Goal: Task Accomplishment & Management: Use online tool/utility

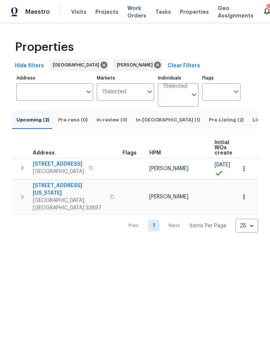
scroll to position [-84, -71]
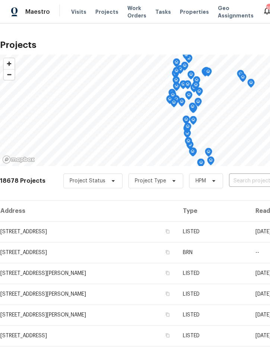
click at [235, 181] on input "text" at bounding box center [271, 181] width 85 height 12
type input "309 gin"
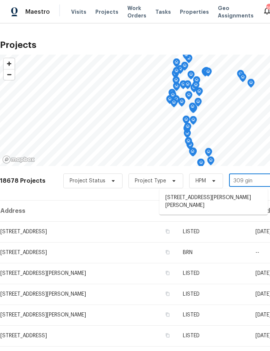
click at [225, 199] on li "309 Gina Ln, Davenport, FL 33837" at bounding box center [213, 202] width 108 height 20
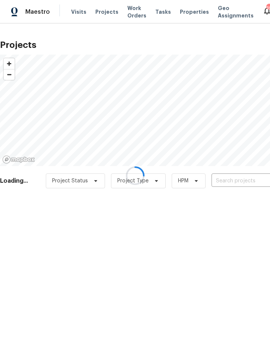
type input "309 Gina Ln, Davenport, FL 33837"
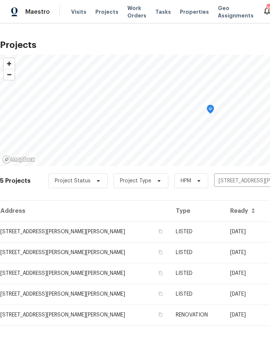
click at [224, 220] on th "Ready" at bounding box center [247, 211] width 47 height 21
click at [224, 228] on td "05/14/25" at bounding box center [247, 232] width 47 height 21
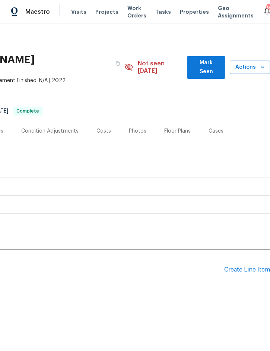
scroll to position [0, 151]
click at [254, 63] on span "Actions" at bounding box center [249, 67] width 28 height 9
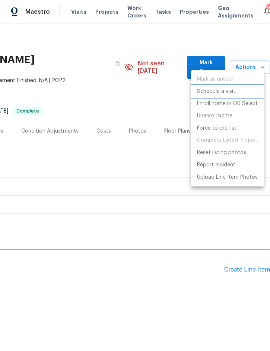
click at [225, 94] on p "Schedule a visit" at bounding box center [216, 92] width 38 height 8
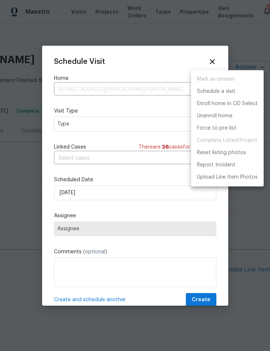
click at [100, 123] on div at bounding box center [135, 175] width 270 height 351
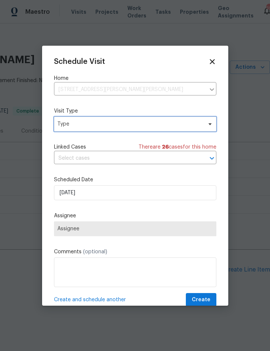
click at [108, 126] on span "Type" at bounding box center [129, 123] width 145 height 7
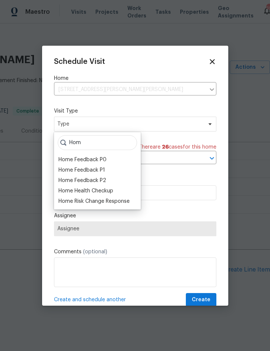
type input "Hom"
click at [112, 193] on div "Home Health Checkup" at bounding box center [85, 190] width 55 height 7
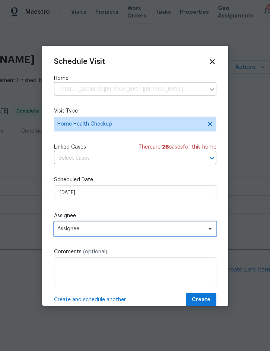
click at [105, 228] on span "Assignee" at bounding box center [130, 229] width 146 height 6
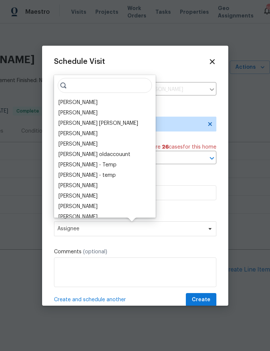
click at [88, 103] on div "[PERSON_NAME]" at bounding box center [77, 102] width 39 height 7
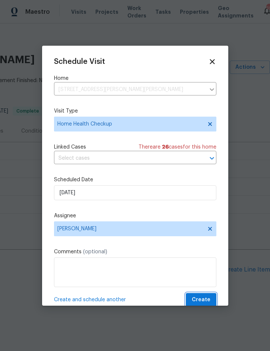
click at [203, 298] on span "Create" at bounding box center [200, 300] width 19 height 9
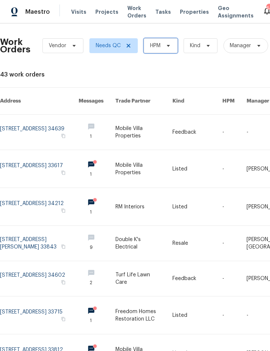
click at [168, 42] on span "HPM" at bounding box center [161, 45] width 34 height 15
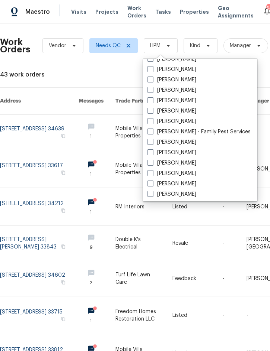
scroll to position [102, 0]
click at [184, 123] on label "[PERSON_NAME]" at bounding box center [171, 120] width 49 height 7
click at [152, 122] on input "[PERSON_NAME]" at bounding box center [149, 119] width 5 height 5
checkbox input "true"
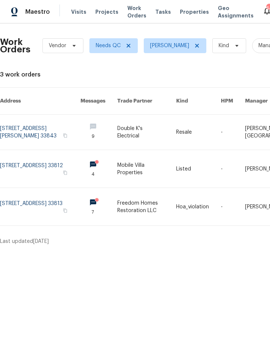
scroll to position [0, 0]
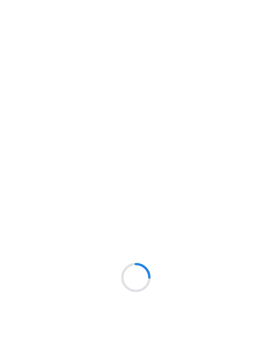
scroll to position [0, 49]
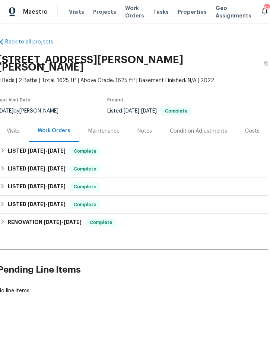
click at [105, 12] on span "Projects" at bounding box center [104, 11] width 23 height 7
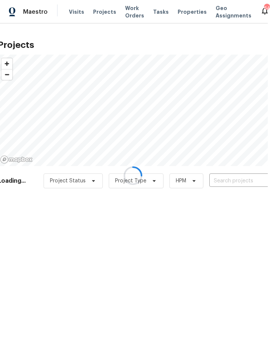
click at [231, 179] on div at bounding box center [133, 175] width 270 height 351
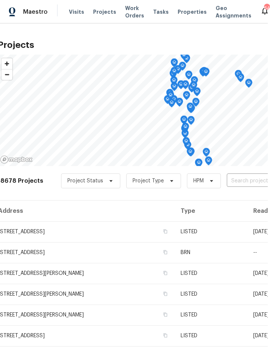
click at [248, 178] on input "text" at bounding box center [268, 181] width 85 height 12
type input "3646 dove"
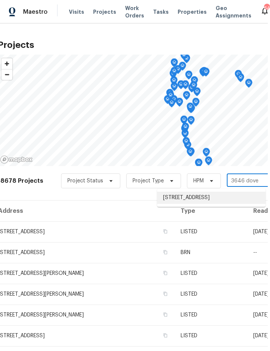
click at [207, 194] on li "3646 Dovetail Ln S, Lakeland, FL 33812" at bounding box center [211, 198] width 108 height 12
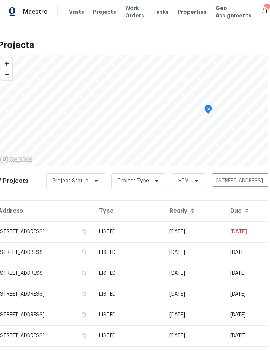
click at [163, 228] on td "LISTED" at bounding box center [128, 232] width 70 height 21
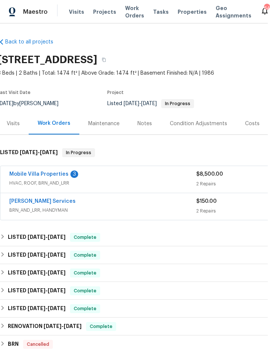
click at [54, 175] on link "Mobile Villa Properties" at bounding box center [38, 174] width 59 height 5
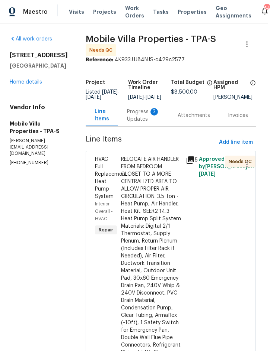
click at [128, 117] on div "Progress Updates 3" at bounding box center [143, 115] width 33 height 15
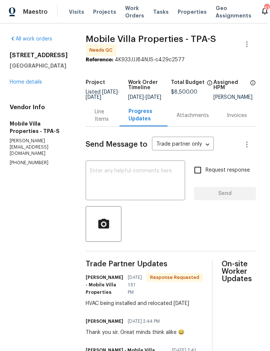
click at [94, 121] on div "Line Items" at bounding box center [102, 115] width 16 height 15
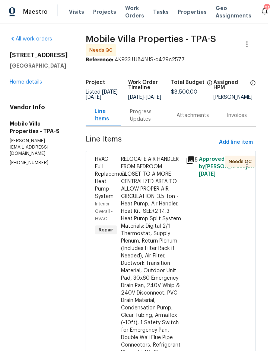
click at [138, 244] on div "RELOCATE AIR HANDLER FROM BEDROOM CLOSET TO A MORE CENTRALIZED AREA TO ALLOW PR…" at bounding box center [151, 278] width 61 height 245
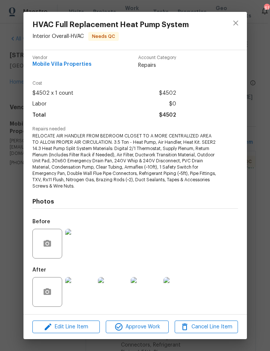
scroll to position [3, 0]
click at [83, 294] on img at bounding box center [80, 293] width 30 height 30
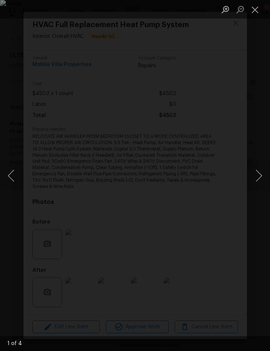
click at [258, 178] on button "Next image" at bounding box center [258, 176] width 22 height 30
click at [259, 179] on button "Next image" at bounding box center [258, 176] width 22 height 30
click at [256, 178] on button "Next image" at bounding box center [258, 176] width 22 height 30
click at [259, 176] on button "Next image" at bounding box center [258, 176] width 22 height 30
click at [257, 178] on button "Next image" at bounding box center [258, 176] width 22 height 30
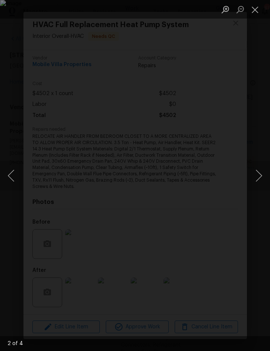
click at [259, 179] on button "Next image" at bounding box center [258, 176] width 22 height 30
click at [254, 11] on button "Close lightbox" at bounding box center [254, 9] width 15 height 13
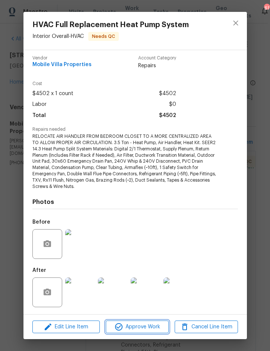
click at [143, 327] on span "Approve Work" at bounding box center [137, 327] width 58 height 9
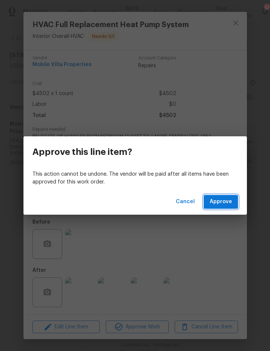
click at [219, 203] on span "Approve" at bounding box center [220, 201] width 22 height 9
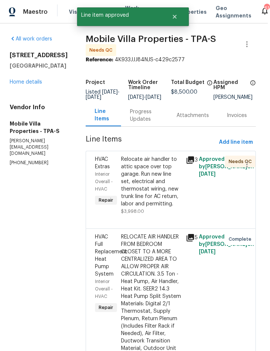
click at [132, 175] on div "Relocate air handler to attic space over top garage. Run new line set, electric…" at bounding box center [151, 182] width 61 height 52
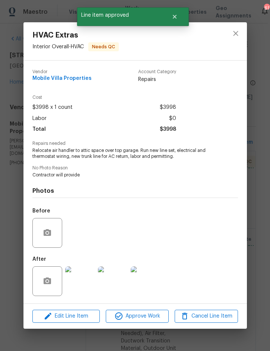
click at [78, 285] on img at bounding box center [80, 282] width 30 height 30
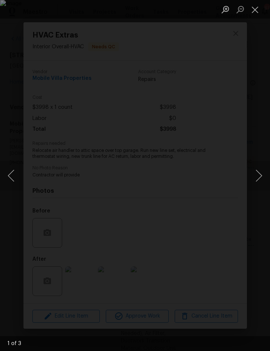
click at [259, 174] on button "Next image" at bounding box center [258, 176] width 22 height 30
click at [258, 181] on button "Next image" at bounding box center [258, 176] width 22 height 30
click at [258, 175] on button "Next image" at bounding box center [258, 176] width 22 height 30
click at [252, 9] on button "Close lightbox" at bounding box center [254, 9] width 15 height 13
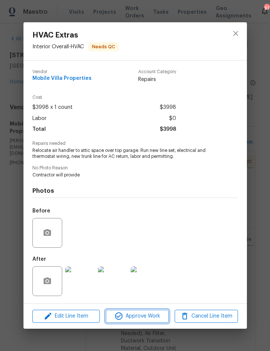
click at [134, 317] on span "Approve Work" at bounding box center [137, 316] width 58 height 9
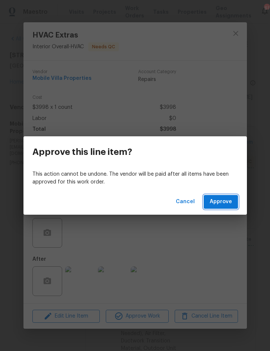
click at [225, 199] on span "Approve" at bounding box center [220, 201] width 22 height 9
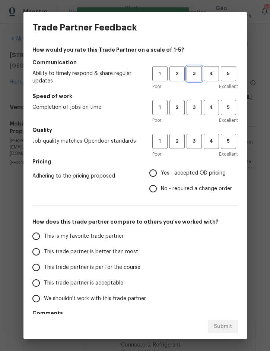
click at [193, 72] on span "3" at bounding box center [194, 74] width 14 height 9
click at [194, 111] on span "3" at bounding box center [194, 107] width 14 height 9
click at [193, 144] on span "3" at bounding box center [194, 141] width 14 height 9
click at [190, 175] on span "Yes - accepted OD pricing" at bounding box center [193, 174] width 65 height 8
click at [161, 175] on input "Yes - accepted OD pricing" at bounding box center [153, 173] width 16 height 16
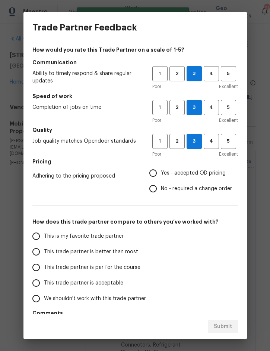
radio input "true"
click at [107, 259] on label "This trade partner is better than most" at bounding box center [86, 252] width 117 height 16
click at [44, 259] on input "This trade partner is better than most" at bounding box center [36, 252] width 16 height 16
click at [223, 325] on span "Submit" at bounding box center [222, 326] width 18 height 9
radio input "true"
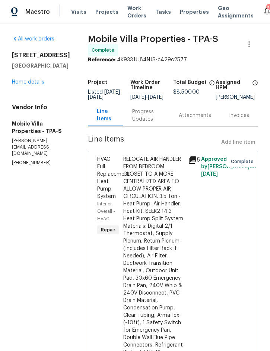
scroll to position [0, 0]
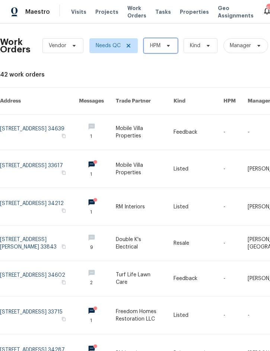
click at [165, 47] on icon at bounding box center [168, 46] width 6 height 6
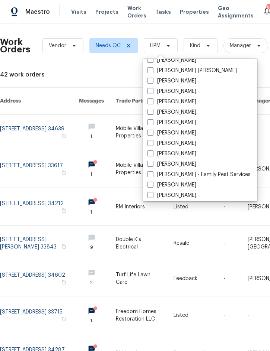
scroll to position [76, 0]
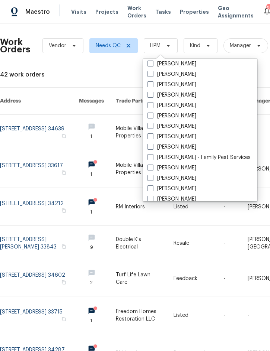
click at [187, 149] on label "[PERSON_NAME]" at bounding box center [171, 147] width 49 height 7
click at [152, 148] on input "[PERSON_NAME]" at bounding box center [149, 146] width 5 height 5
checkbox input "true"
